Goal: Ask a question: Seek information or help from site administrators or community

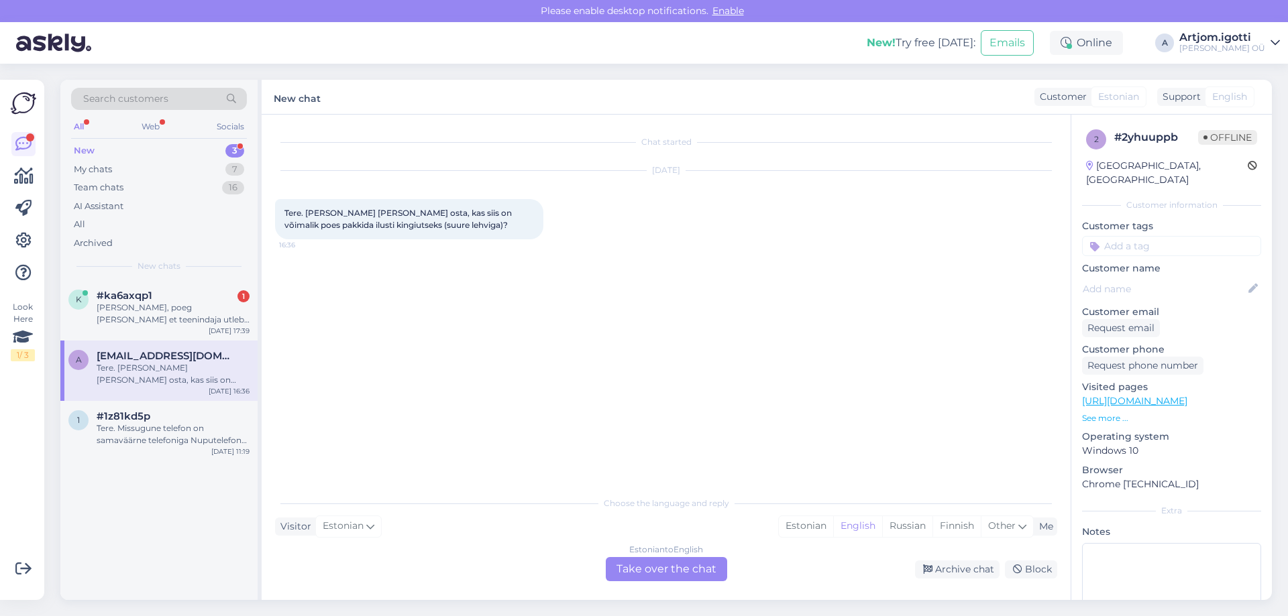
click at [127, 306] on div "[PERSON_NAME], poeg [PERSON_NAME] et teenindaja utleb ei ole tellimus kohta" at bounding box center [173, 314] width 153 height 24
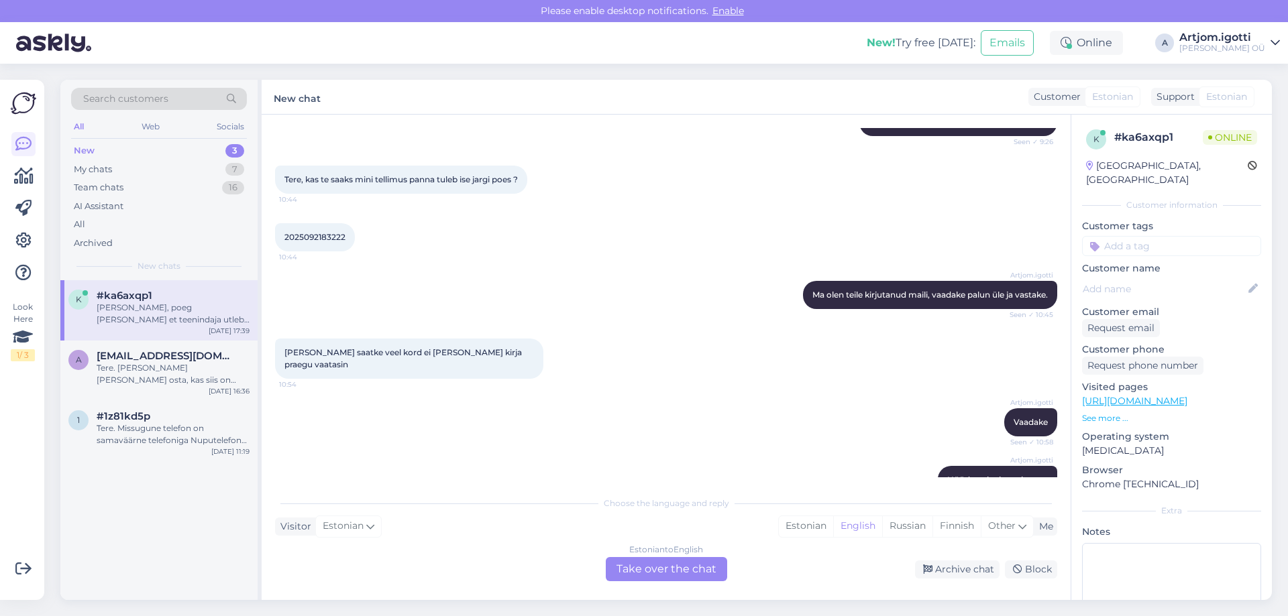
scroll to position [1726, 0]
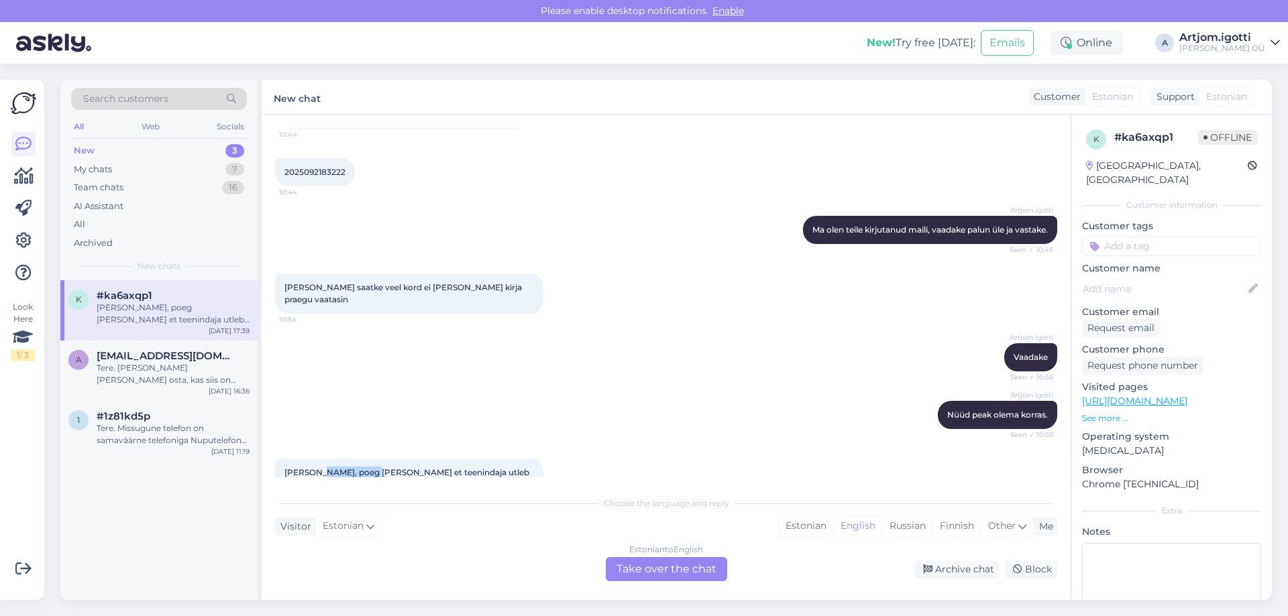
drag, startPoint x: 317, startPoint y: 441, endPoint x: 362, endPoint y: 438, distance: 45.0
click at [362, 467] on span "[PERSON_NAME], poeg [PERSON_NAME] et teenindaja utleb ei ole tellimus kohta" at bounding box center [407, 478] width 247 height 22
drag, startPoint x: 297, startPoint y: 251, endPoint x: 524, endPoint y: 251, distance: 227.4
click at [524, 274] on div "[PERSON_NAME] saatke veel kord ei [PERSON_NAME] kirja praegu vaatasin 10:54" at bounding box center [409, 294] width 268 height 40
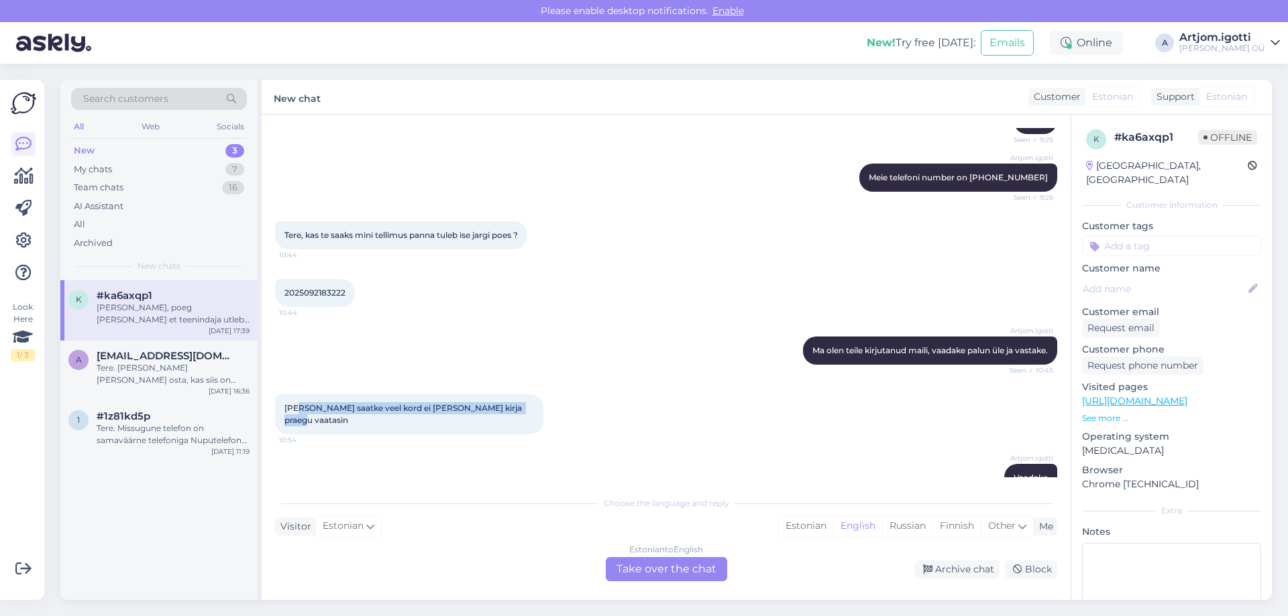
scroll to position [1591, 0]
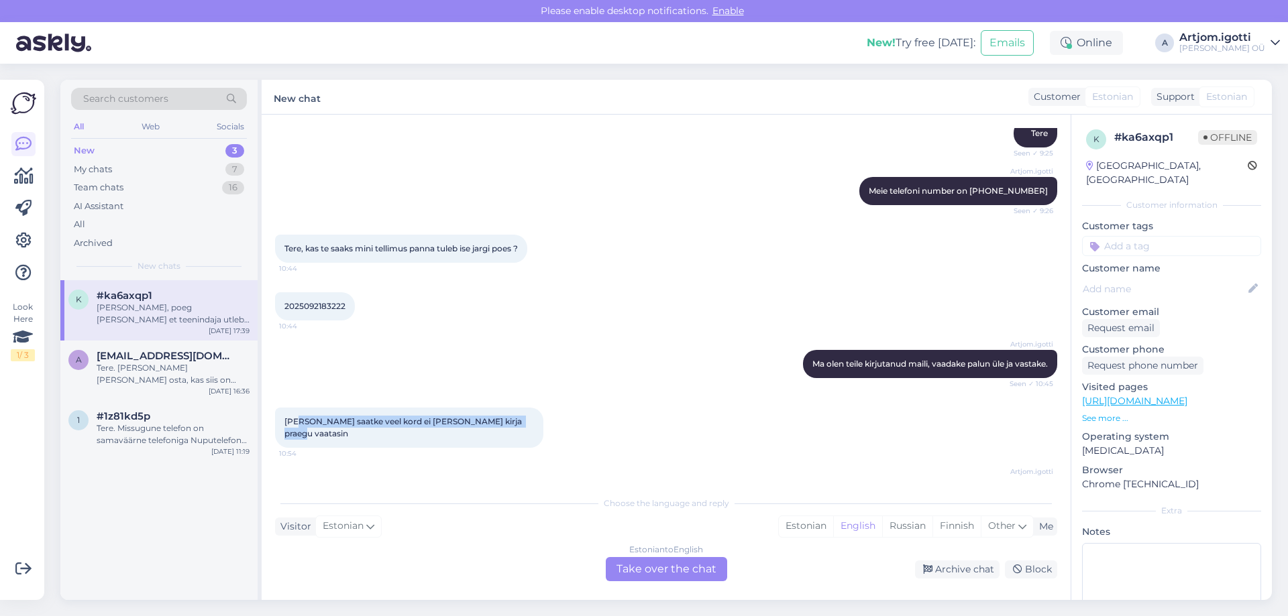
drag, startPoint x: 306, startPoint y: 211, endPoint x: 531, endPoint y: 217, distance: 225.4
click at [527, 235] on div "Tere, kas te saaks mini tellimus panna tuleb ise jargi poes ? 10:44" at bounding box center [401, 249] width 252 height 28
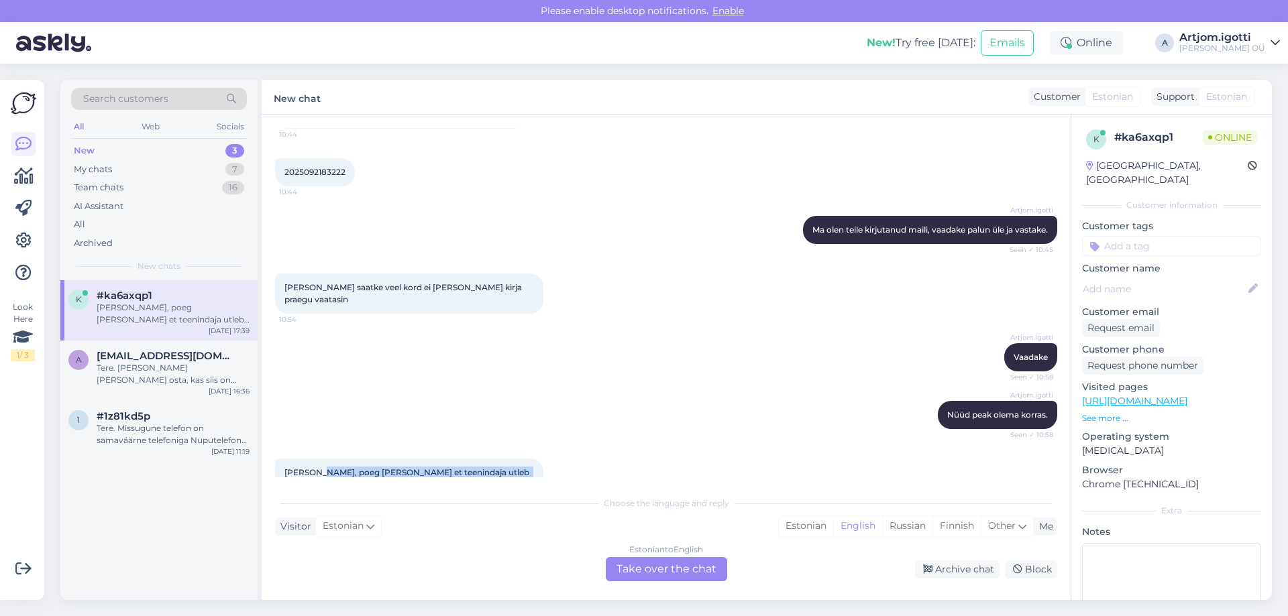
drag, startPoint x: 317, startPoint y: 438, endPoint x: 535, endPoint y: 433, distance: 218.0
click at [535, 459] on div "[PERSON_NAME], poeg [PERSON_NAME] et teenindaja utleb ei ole tellimus kohta 17:…" at bounding box center [409, 479] width 268 height 40
click at [172, 311] on div "[PERSON_NAME], poeg [PERSON_NAME] et teenindaja utleb ei ole tellimus kohta" at bounding box center [173, 314] width 153 height 24
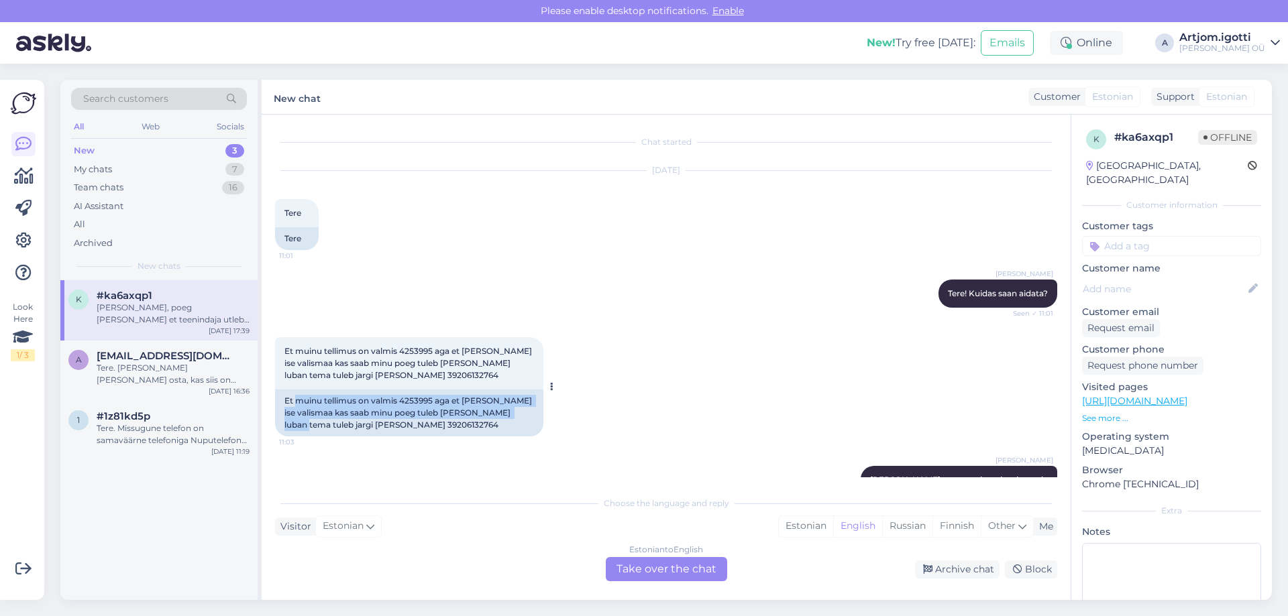
drag, startPoint x: 298, startPoint y: 406, endPoint x: 528, endPoint y: 411, distance: 229.4
click at [528, 411] on div "Et muinu tellimus on valmis 4253995 aga et [PERSON_NAME] ise valismaa kas saab …" at bounding box center [409, 413] width 268 height 47
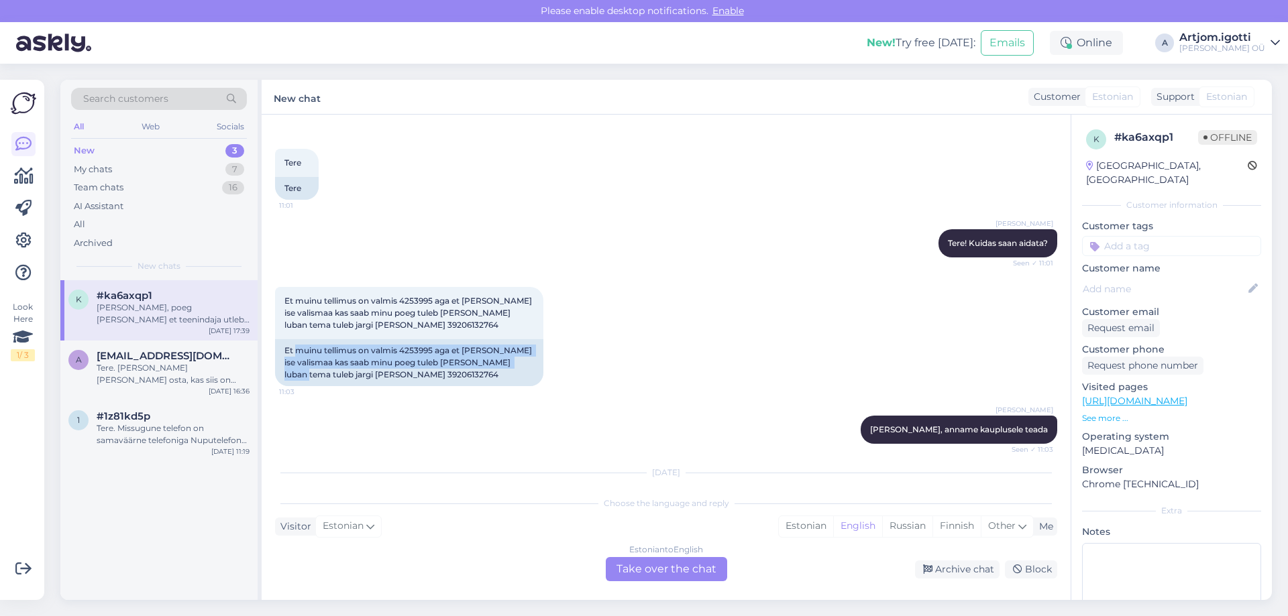
scroll to position [134, 0]
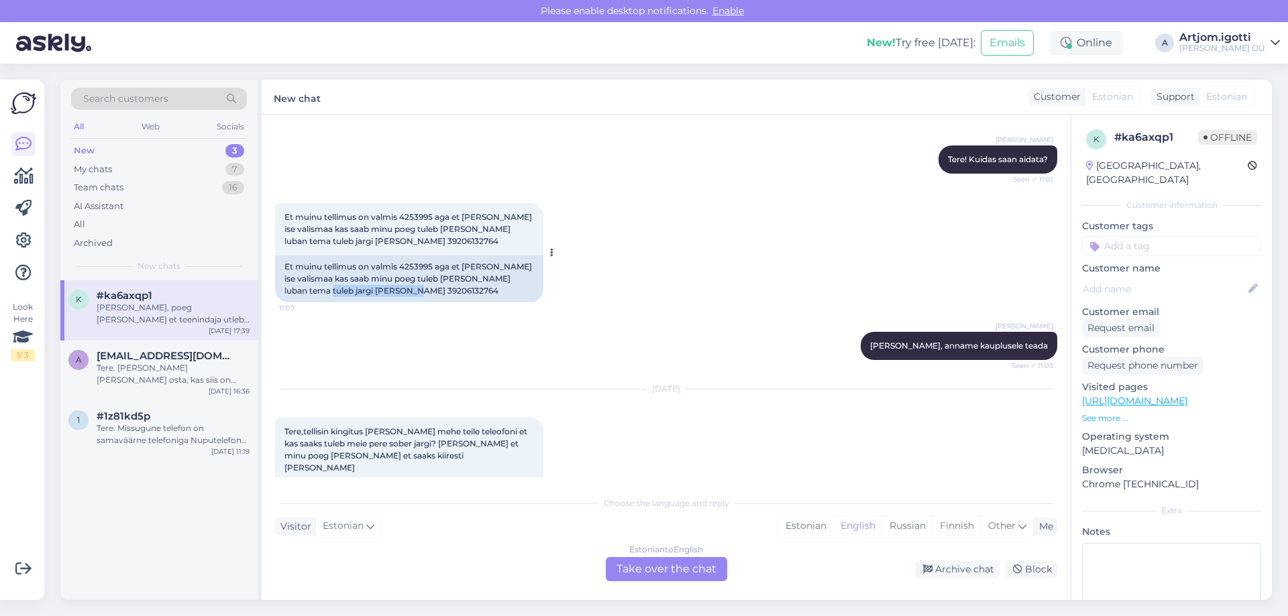
drag, startPoint x: 308, startPoint y: 290, endPoint x: 420, endPoint y: 293, distance: 111.4
click at [420, 293] on div "Et muinu tellimus on valmis 4253995 aga et [PERSON_NAME] ise valismaa kas saab …" at bounding box center [409, 279] width 268 height 47
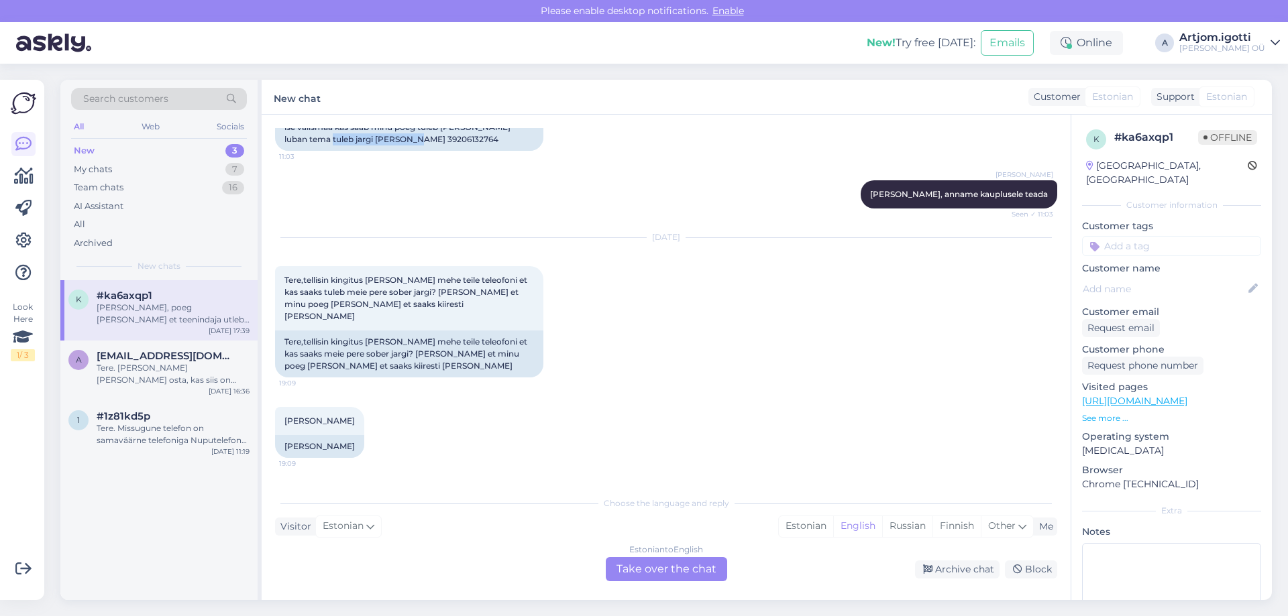
scroll to position [335, 0]
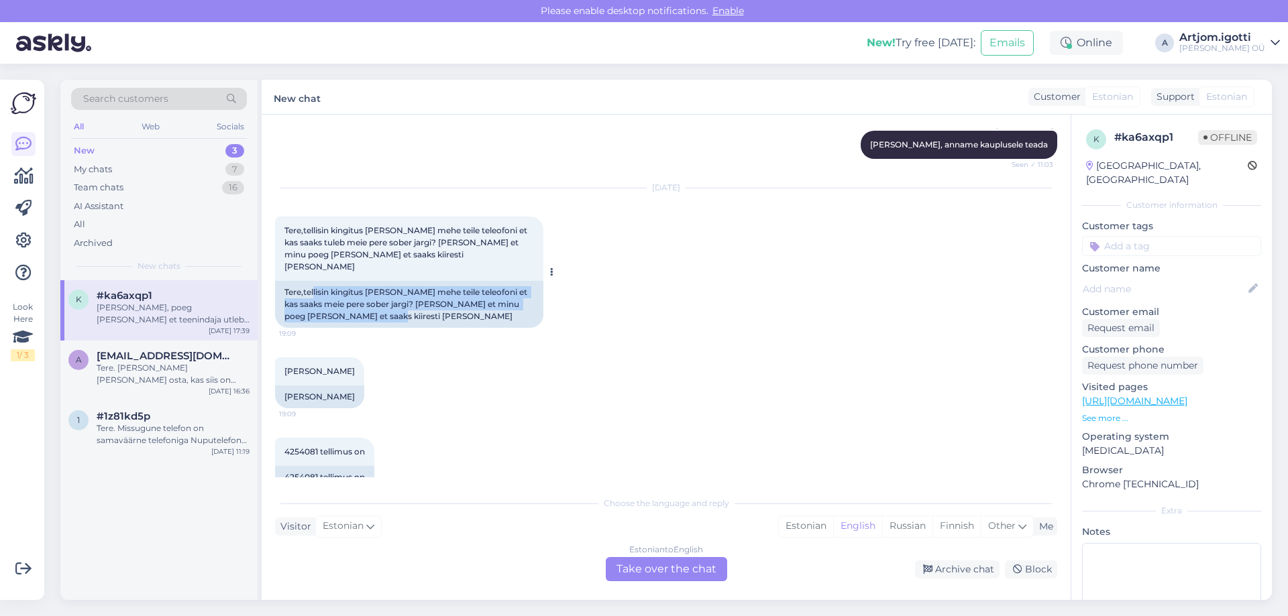
drag, startPoint x: 313, startPoint y: 278, endPoint x: 372, endPoint y: 306, distance: 65.1
click at [372, 306] on div "Tere,tellisin kingitus [PERSON_NAME] mehe teile teleofoni et kas saaks meie per…" at bounding box center [409, 304] width 268 height 47
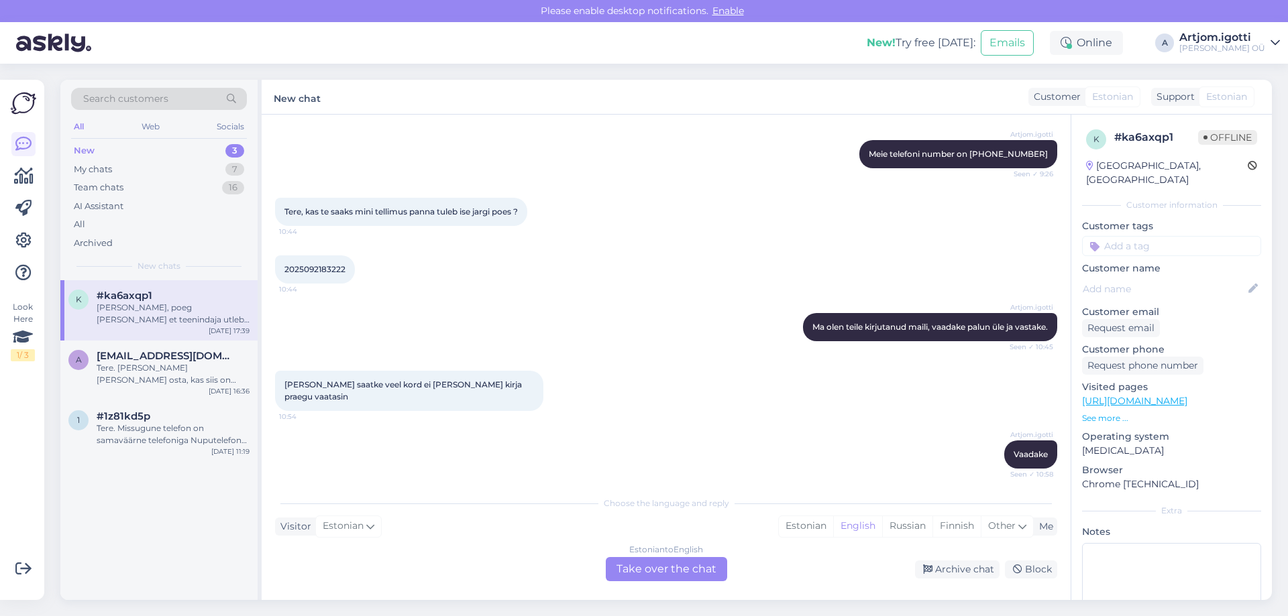
scroll to position [1726, 0]
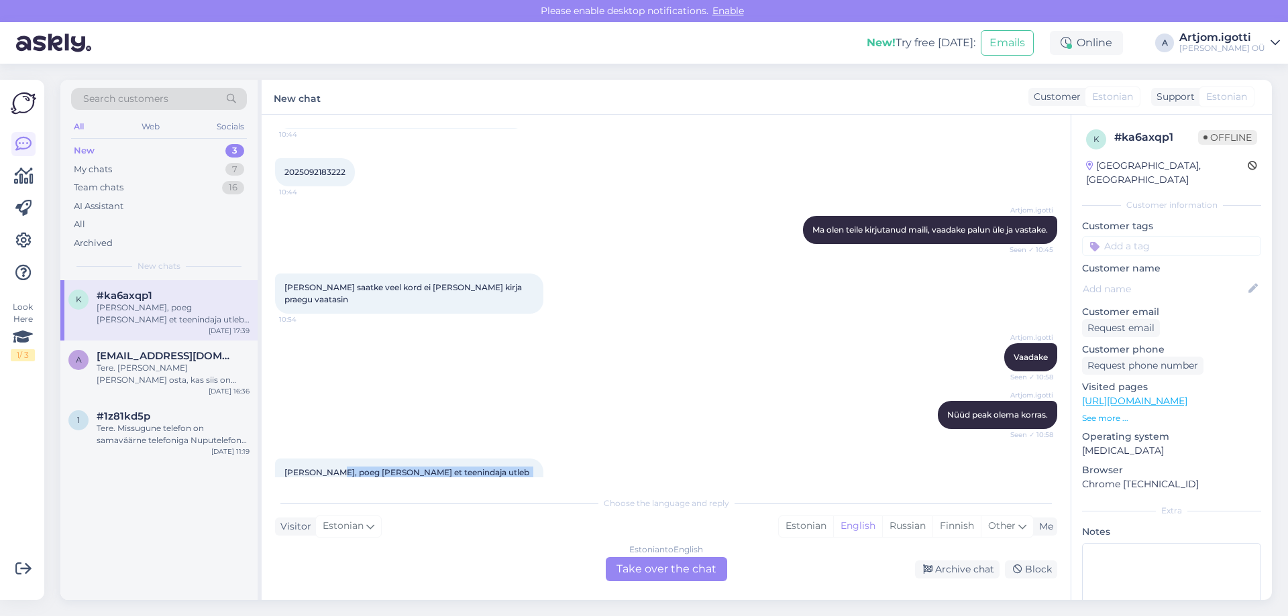
drag, startPoint x: 331, startPoint y: 435, endPoint x: 496, endPoint y: 432, distance: 165.0
click at [496, 467] on span "[PERSON_NAME], poeg [PERSON_NAME] et teenindaja utleb ei ole tellimus kohta" at bounding box center [407, 478] width 247 height 22
click at [182, 345] on div "a [EMAIL_ADDRESS][DOMAIN_NAME] Tere. [PERSON_NAME] [PERSON_NAME] osta, kas siis…" at bounding box center [158, 371] width 197 height 60
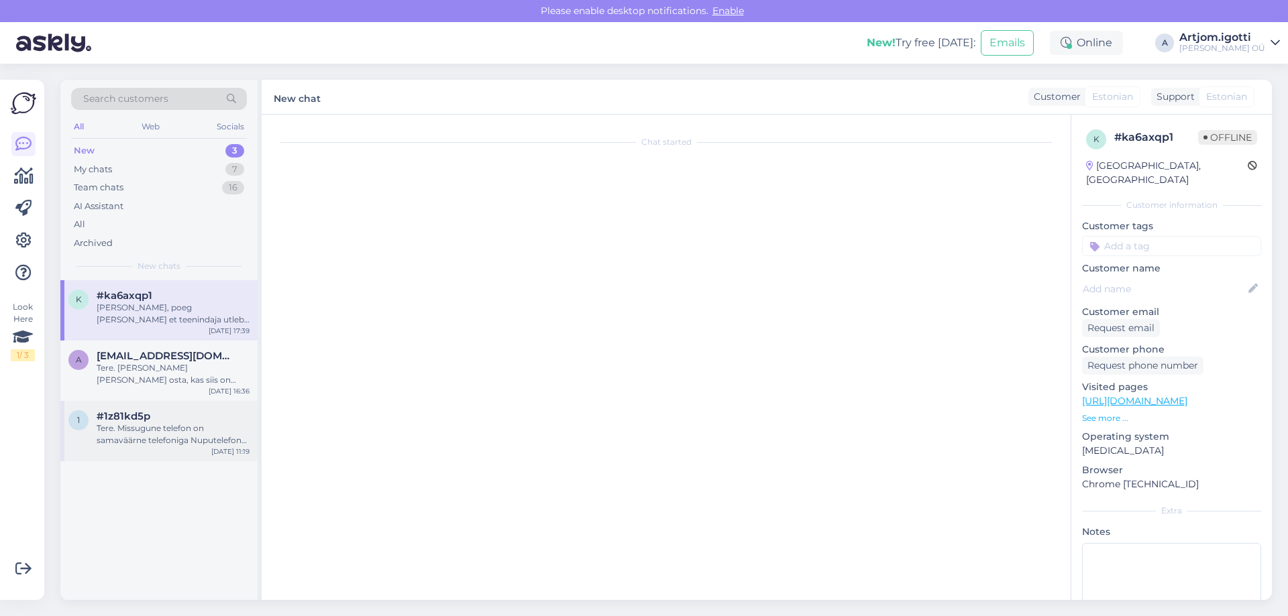
scroll to position [0, 0]
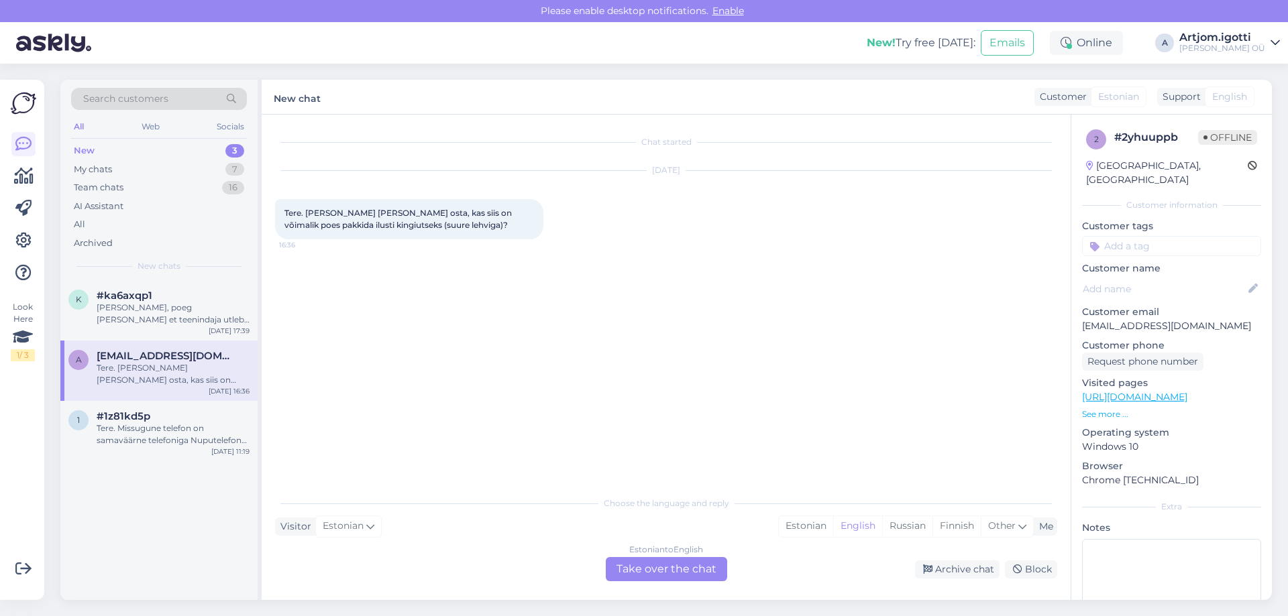
click at [219, 377] on div "Tere. [PERSON_NAME] [PERSON_NAME] osta, kas siis on võimalik poes pakkida ilust…" at bounding box center [173, 374] width 153 height 24
click at [208, 325] on div "[PERSON_NAME], poeg [PERSON_NAME] et teenindaja utleb ei ole tellimus kohta" at bounding box center [173, 314] width 153 height 24
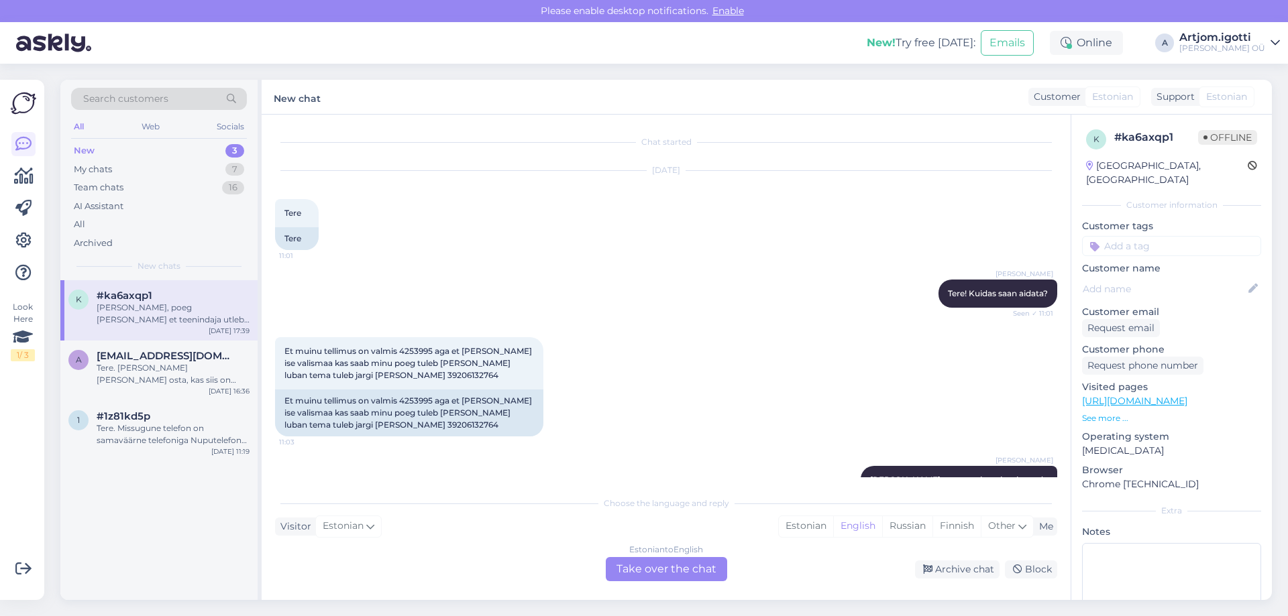
scroll to position [1726, 0]
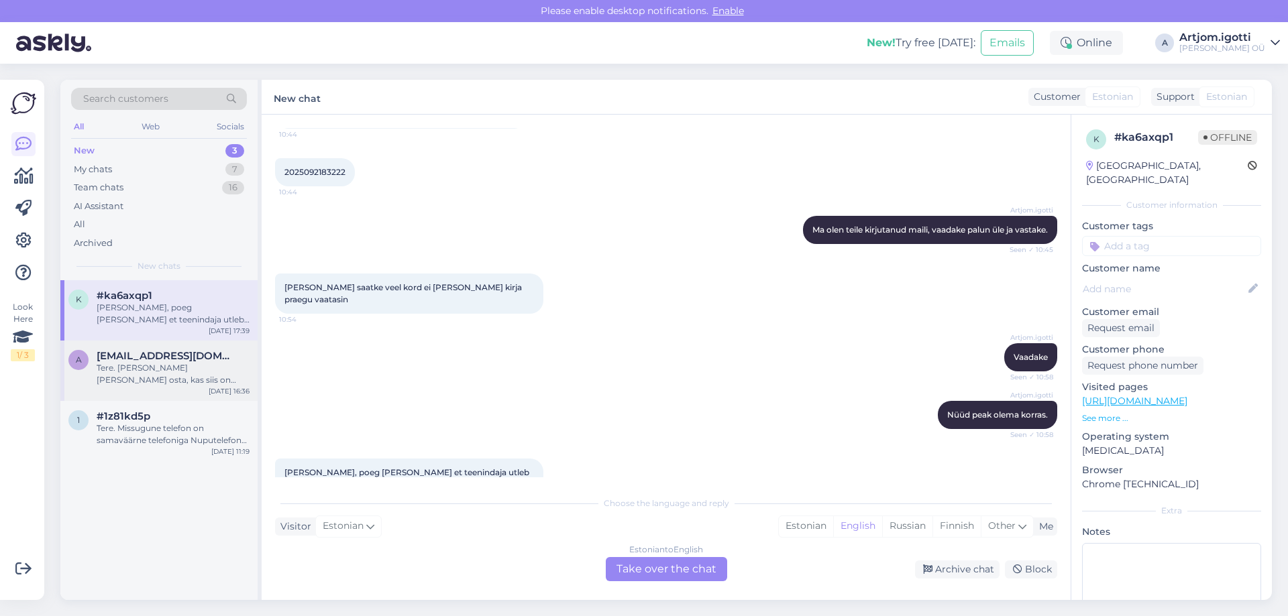
click at [199, 380] on div "Tere. [PERSON_NAME] [PERSON_NAME] osta, kas siis on võimalik poes pakkida ilust…" at bounding box center [173, 374] width 153 height 24
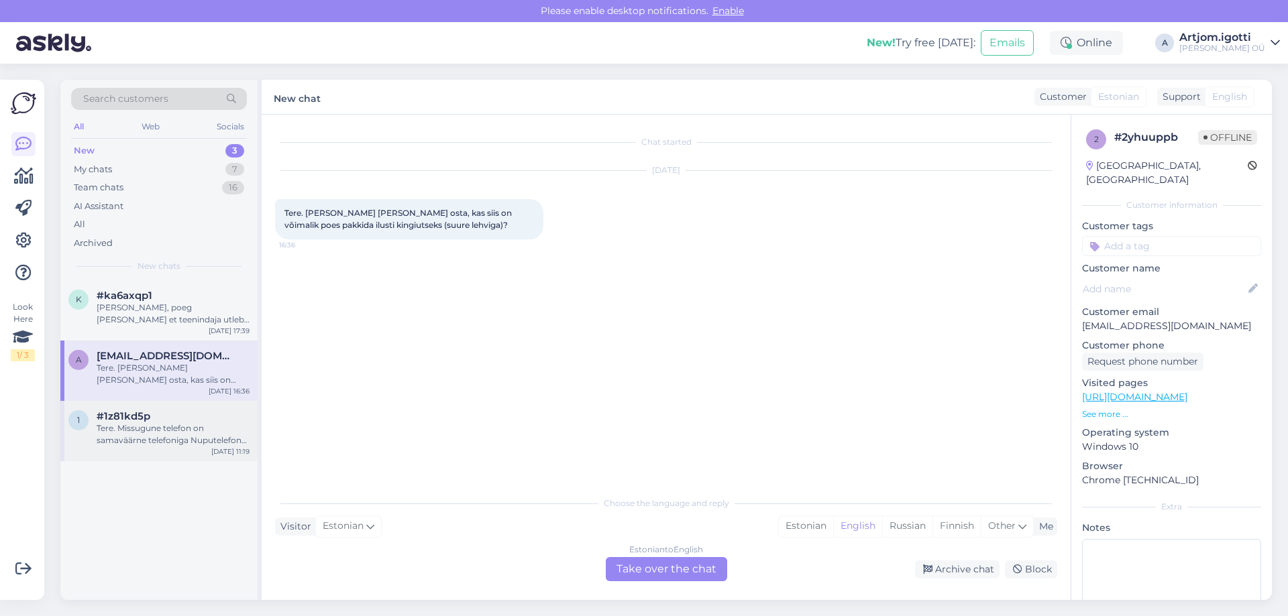
click at [194, 430] on div "Tere. Missugune telefon on samaväärne telefoniga Nuputelefon Nokia 3310 (2017),…" at bounding box center [173, 435] width 153 height 24
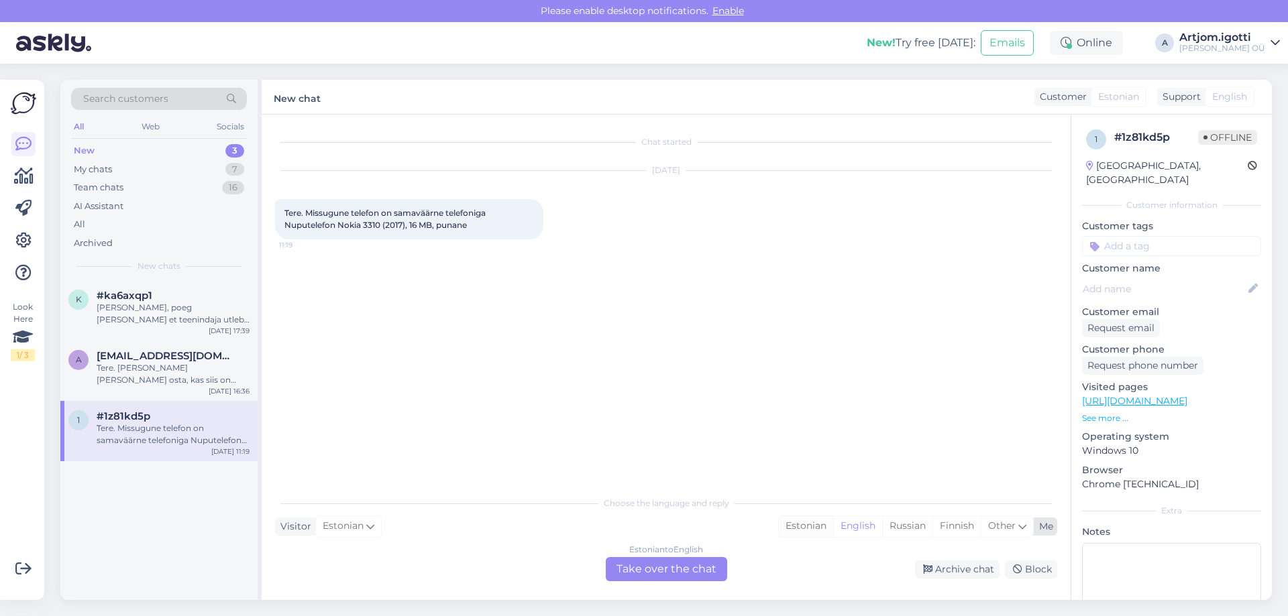
click at [806, 519] on div "Estonian" at bounding box center [806, 526] width 54 height 20
click at [708, 563] on div "Estonian to Estonian Take over the chat" at bounding box center [666, 569] width 121 height 24
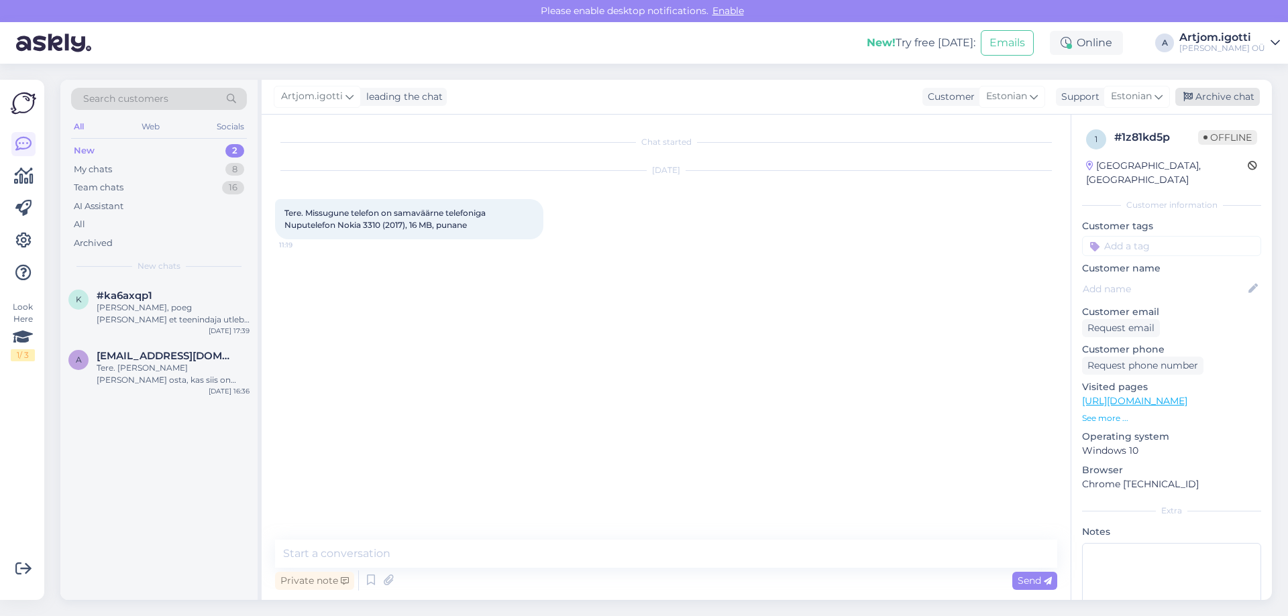
click at [1204, 92] on div "Archive chat" at bounding box center [1217, 97] width 85 height 18
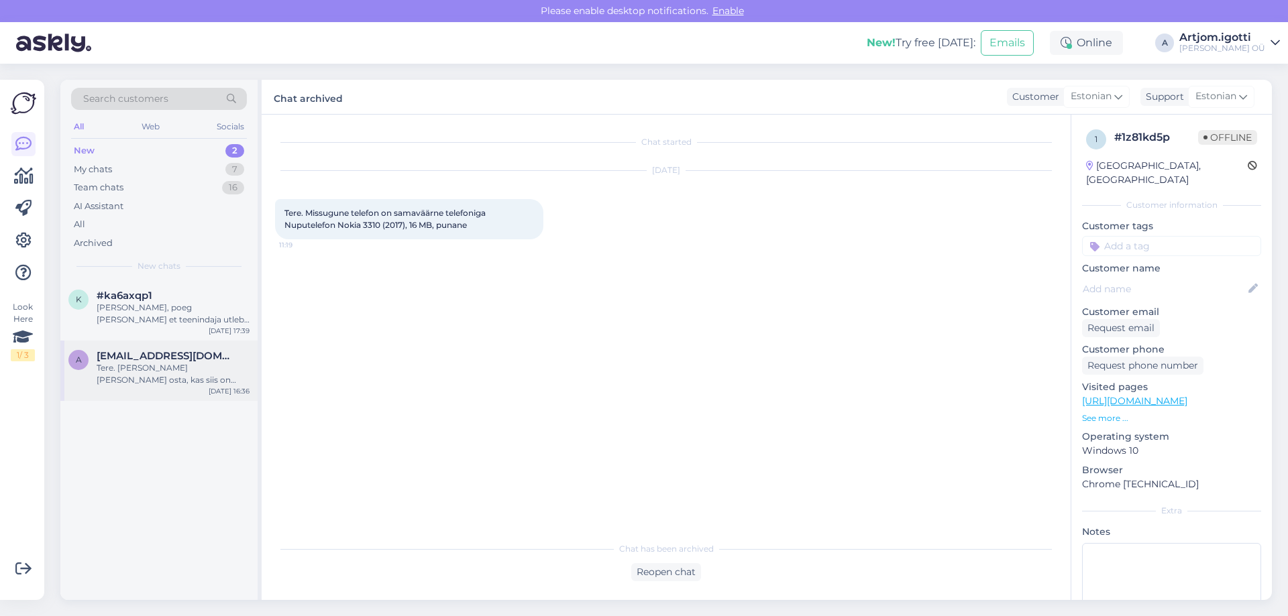
click at [162, 355] on span "[EMAIL_ADDRESS][DOMAIN_NAME]" at bounding box center [166, 356] width 139 height 12
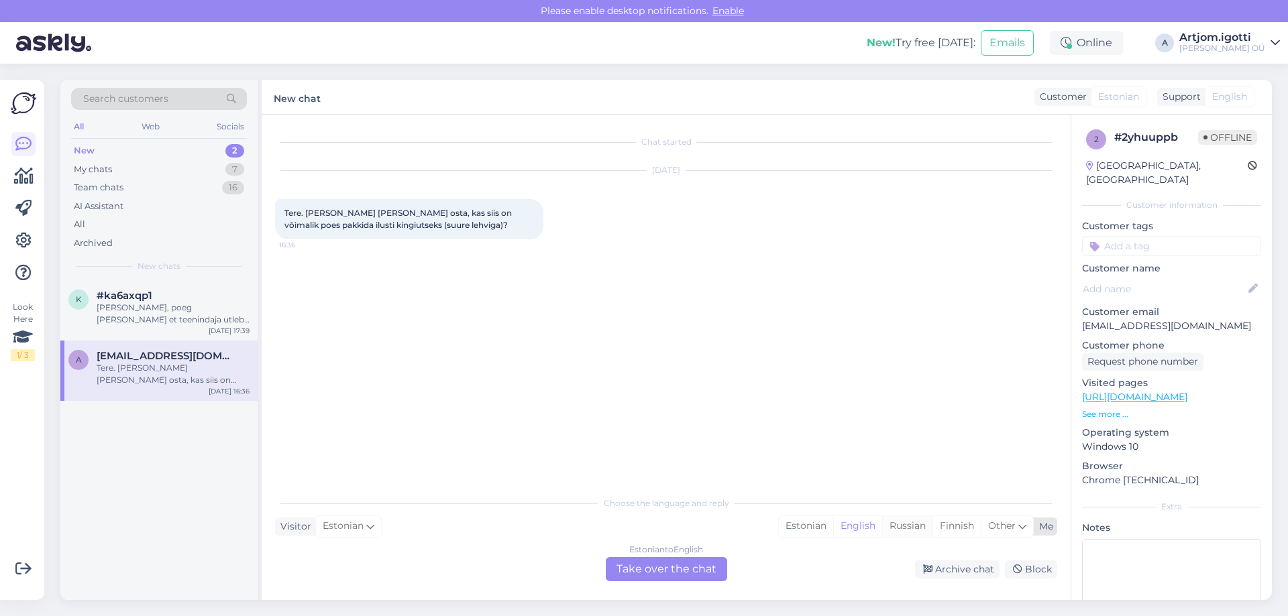
drag, startPoint x: 651, startPoint y: 565, endPoint x: 900, endPoint y: 520, distance: 253.5
click at [651, 565] on div "Estonian to English Take over the chat" at bounding box center [666, 569] width 121 height 24
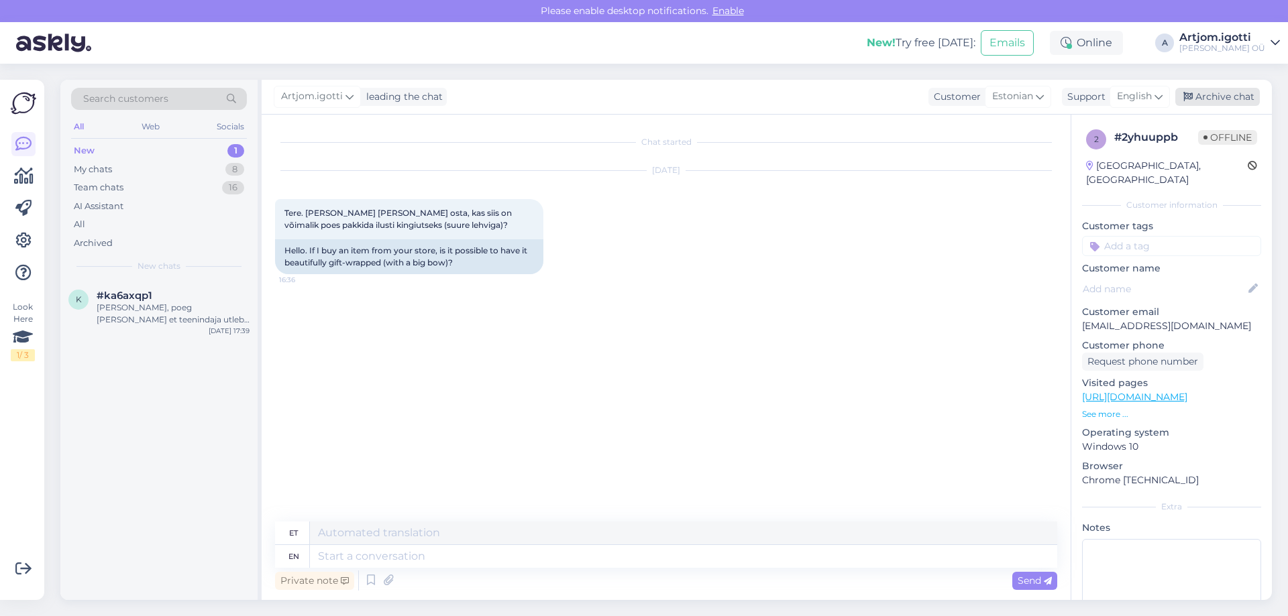
click at [1209, 105] on div "Archive chat" at bounding box center [1217, 97] width 85 height 18
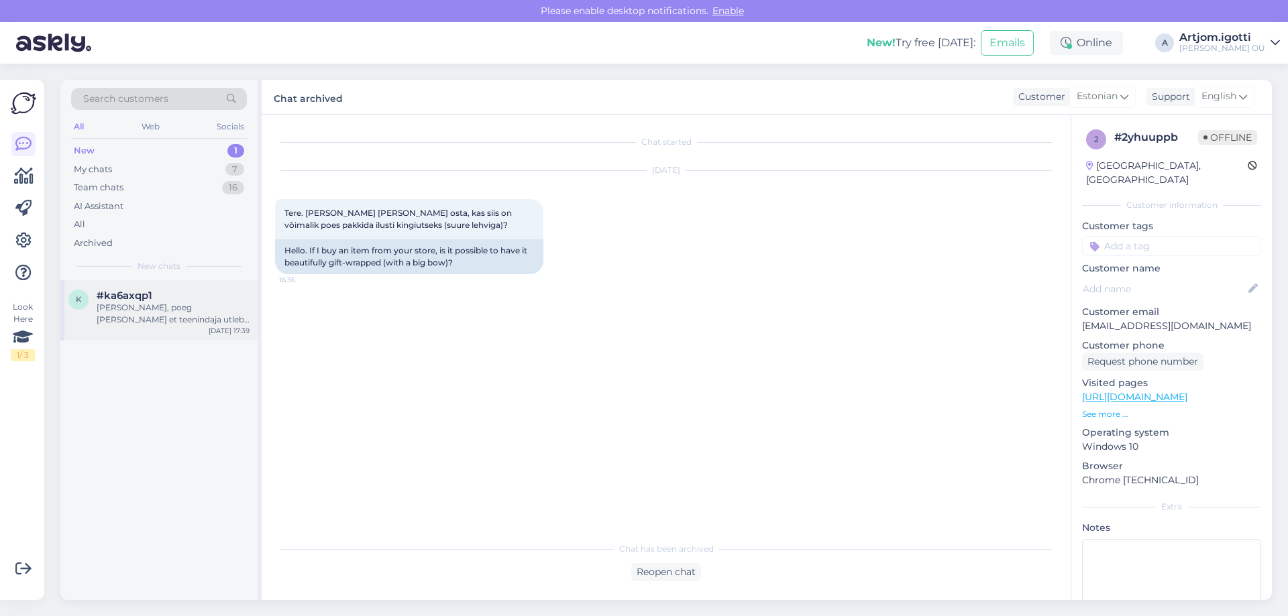
click at [206, 297] on div "#ka6axqp1" at bounding box center [173, 296] width 153 height 12
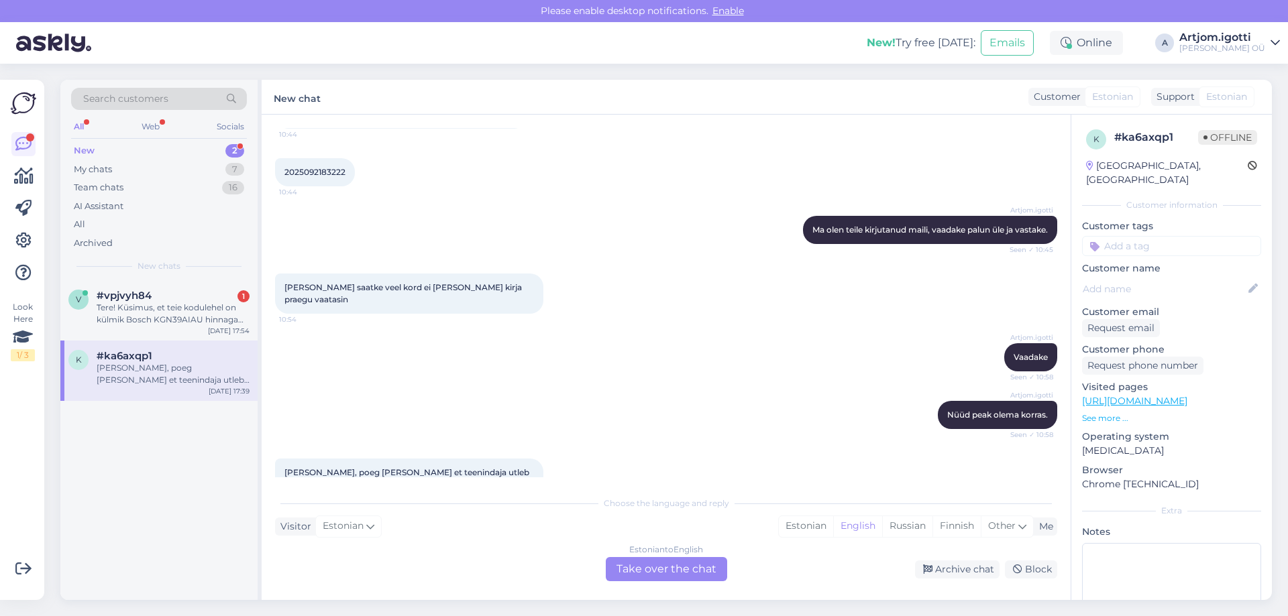
click at [1114, 412] on p "See more ..." at bounding box center [1171, 418] width 179 height 12
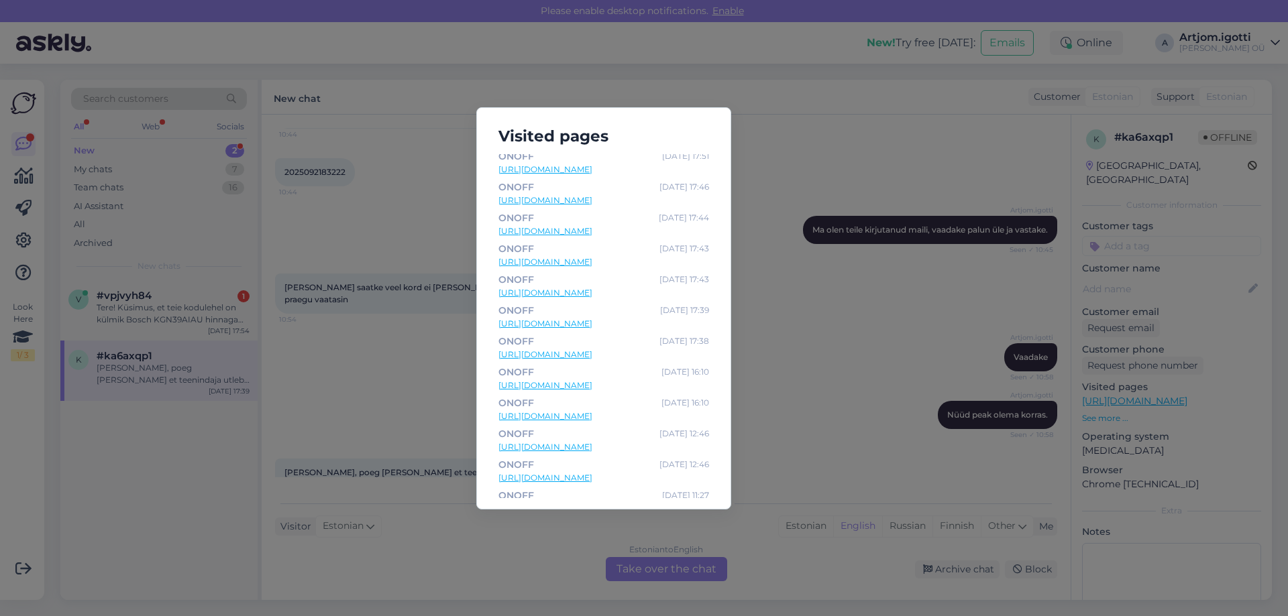
scroll to position [0, 0]
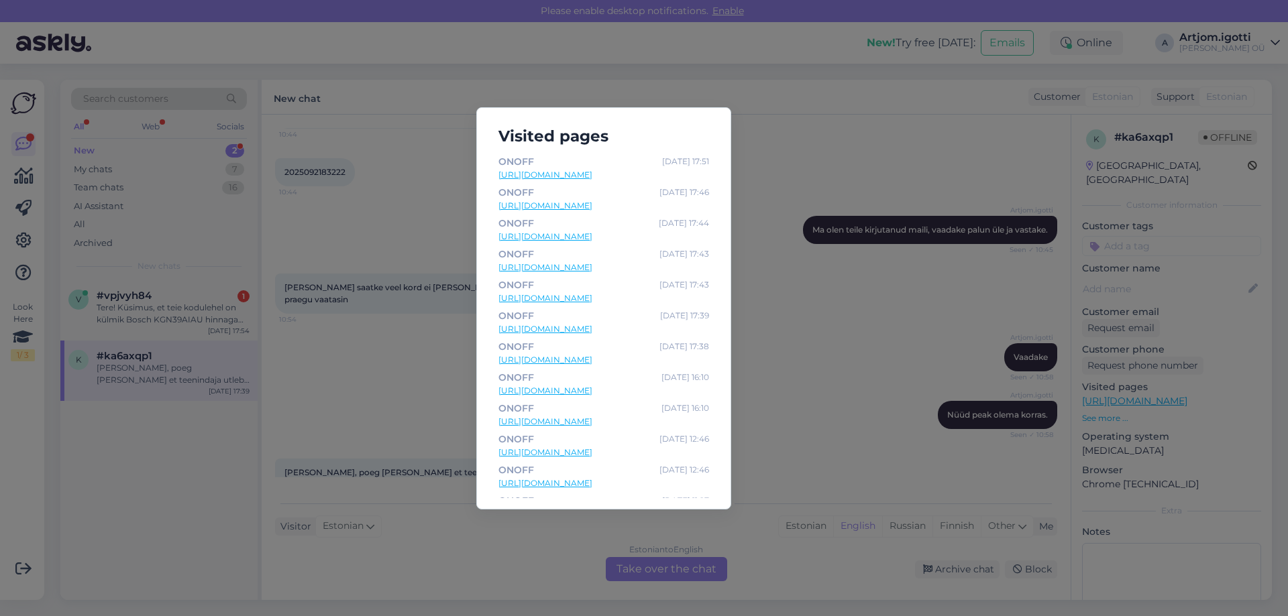
click at [774, 201] on div "Visited pages ONOFF [DATE] 17:51 [URL][DOMAIN_NAME] ONOFF [DATE] 17:46 [URL][DO…" at bounding box center [644, 308] width 1288 height 616
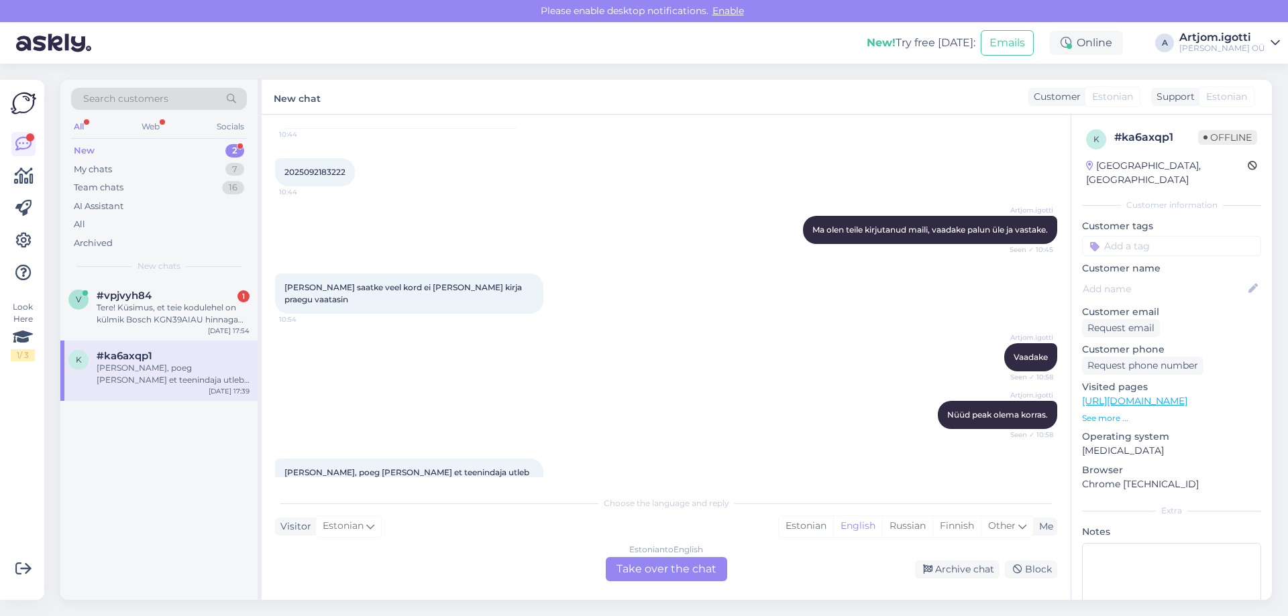
click at [176, 371] on div "[PERSON_NAME], poeg [PERSON_NAME] et teenindaja utleb ei ole tellimus kohta" at bounding box center [173, 374] width 153 height 24
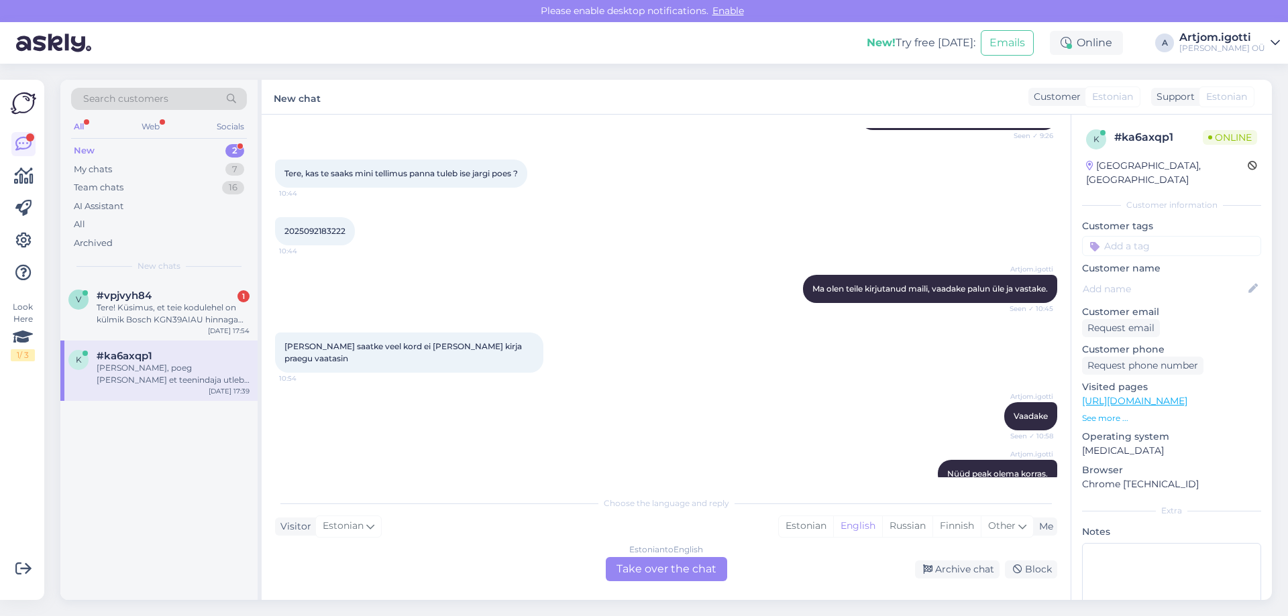
scroll to position [1726, 0]
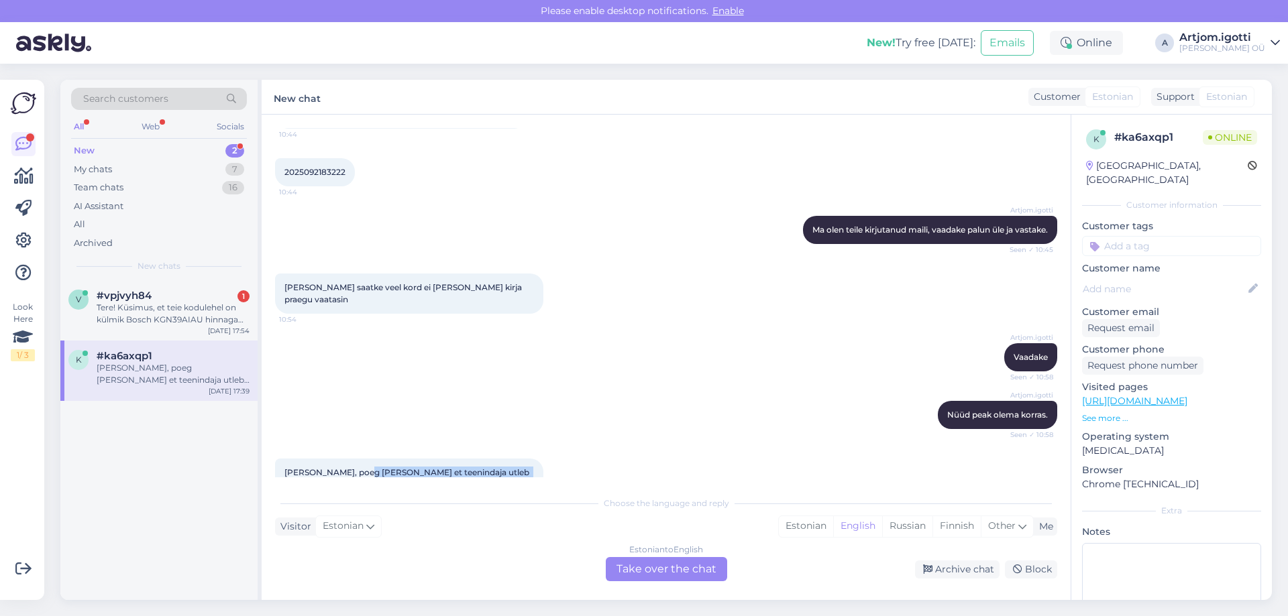
drag, startPoint x: 366, startPoint y: 431, endPoint x: 527, endPoint y: 439, distance: 161.8
click at [527, 459] on div "[PERSON_NAME], poeg [PERSON_NAME] et teenindaja utleb ei ole tellimus kohta 17:…" at bounding box center [409, 479] width 268 height 40
click at [179, 314] on div "Tere! Küsimus, et teie kodulehel on külmik Bosch KGN39AIAU hinnaga 1599 eurot, …" at bounding box center [173, 314] width 153 height 24
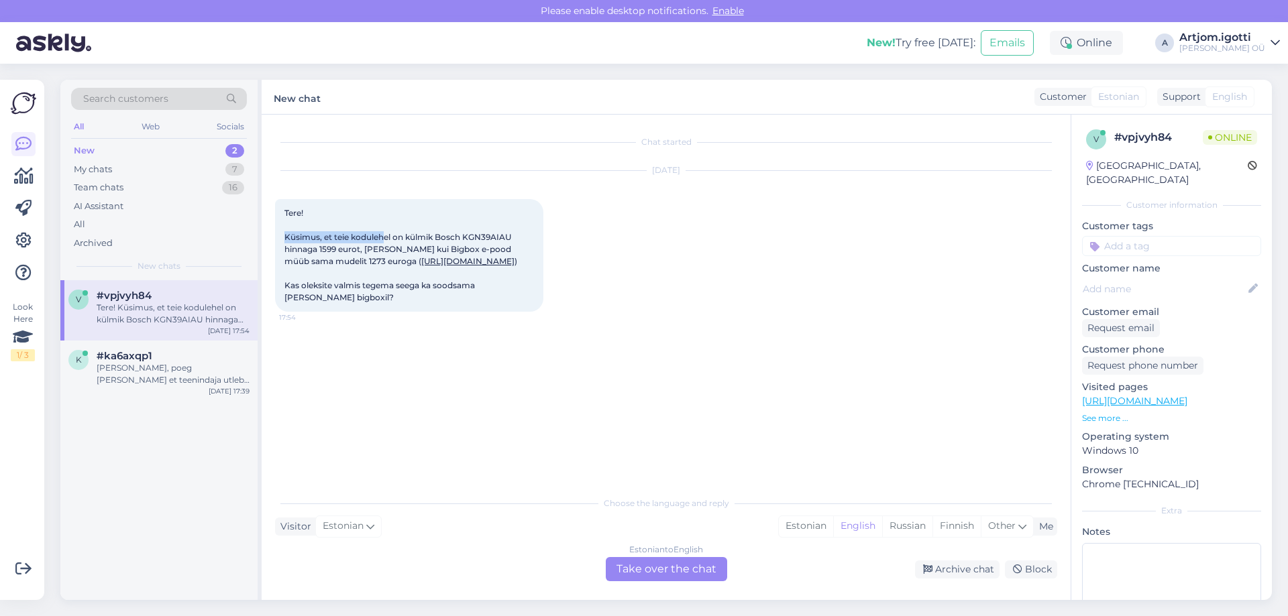
drag, startPoint x: 333, startPoint y: 230, endPoint x: 394, endPoint y: 233, distance: 61.1
click at [394, 233] on div "Tere! Küsimus, et teie kodulehel on külmik Bosch KGN39AIAU hinnaga 1599 eurot, …" at bounding box center [409, 255] width 268 height 113
click at [421, 236] on span "Tere! Küsimus, et teie kodulehel on külmik Bosch KGN39AIAU hinnaga 1599 eurot, …" at bounding box center [401, 255] width 235 height 95
drag, startPoint x: 324, startPoint y: 249, endPoint x: 520, endPoint y: 247, distance: 195.8
click at [520, 247] on div "Tere! Küsimus, et teie kodulehel on külmik Bosch KGN39AIAU hinnaga 1599 eurot, …" at bounding box center [409, 255] width 268 height 113
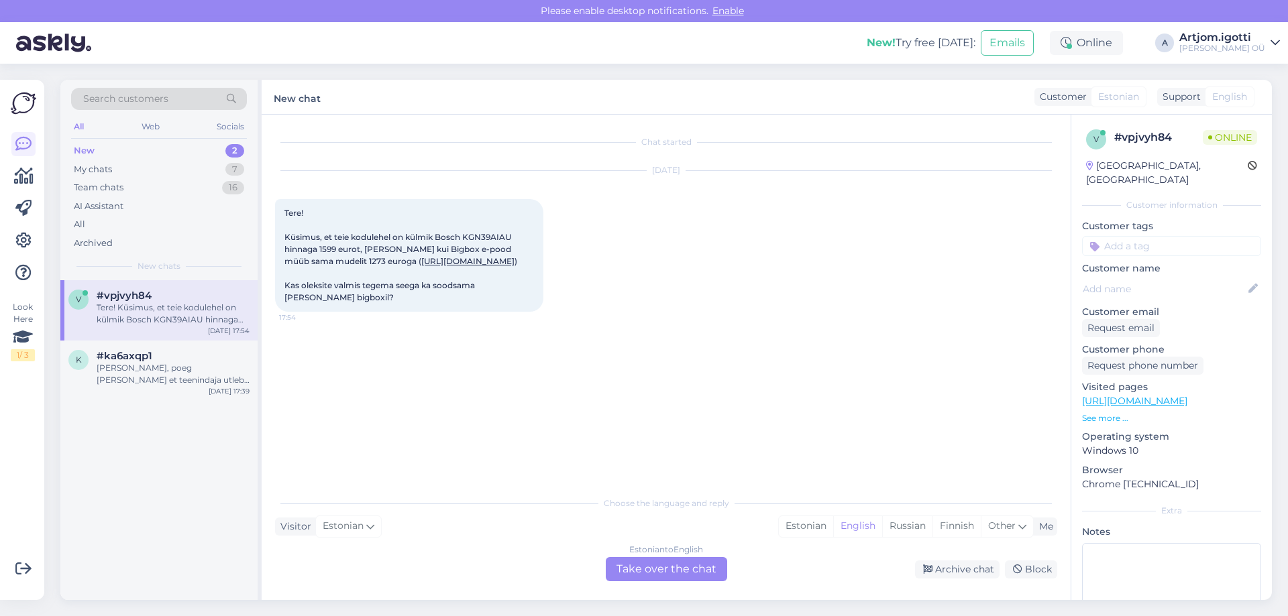
click at [299, 257] on span "Tere! Küsimus, et teie kodulehel on külmik Bosch KGN39AIAU hinnaga 1599 eurot, …" at bounding box center [401, 255] width 235 height 95
drag, startPoint x: 341, startPoint y: 260, endPoint x: 381, endPoint y: 256, distance: 40.4
click at [382, 256] on span "Tere! Küsimus, et teie kodulehel on külmik Bosch KGN39AIAU hinnaga 1599 eurot, …" at bounding box center [401, 255] width 235 height 95
drag, startPoint x: 295, startPoint y: 304, endPoint x: 518, endPoint y: 308, distance: 223.4
click at [518, 302] on span "Tere! Küsimus, et teie kodulehel on külmik Bosch KGN39AIAU hinnaga 1599 eurot, …" at bounding box center [401, 255] width 235 height 95
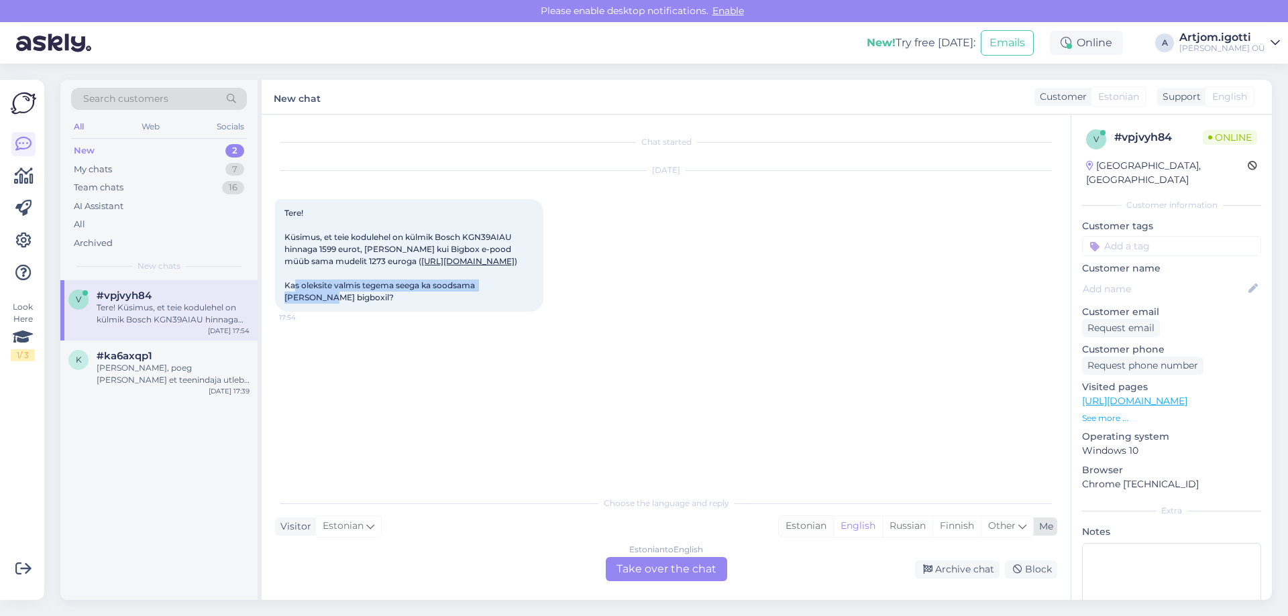
click at [804, 526] on div "Estonian" at bounding box center [806, 526] width 54 height 20
